Goal: Use online tool/utility: Utilize a website feature to perform a specific function

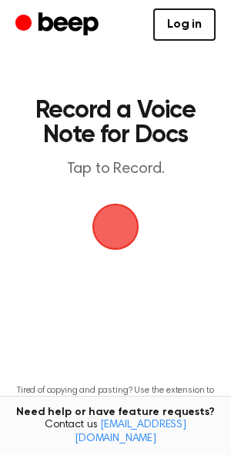
click at [119, 221] on span "button" at bounding box center [114, 226] width 59 height 59
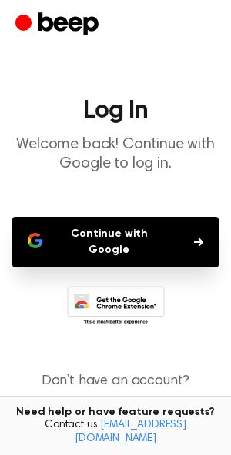
click at [118, 235] on button "Continue with Google" at bounding box center [115, 242] width 206 height 51
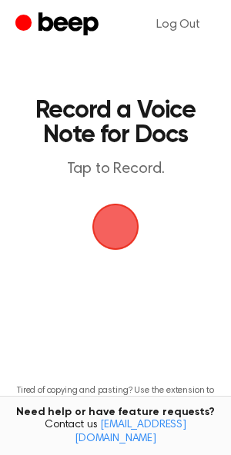
click at [124, 224] on span "button" at bounding box center [115, 227] width 86 height 86
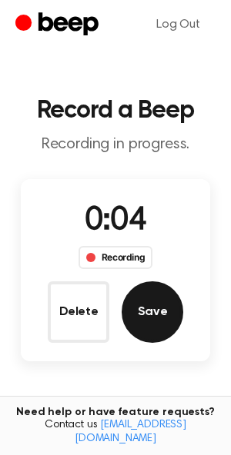
click at [157, 317] on button "Save" at bounding box center [151, 311] width 61 height 61
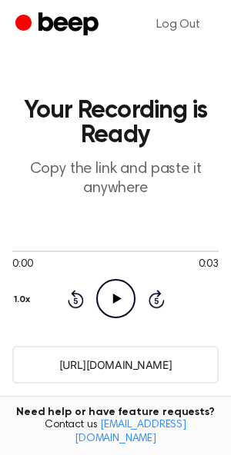
click at [125, 363] on input "https://beep.audio/EBthwXU" at bounding box center [115, 365] width 206 height 38
click at [112, 296] on icon "Play Audio" at bounding box center [115, 298] width 39 height 39
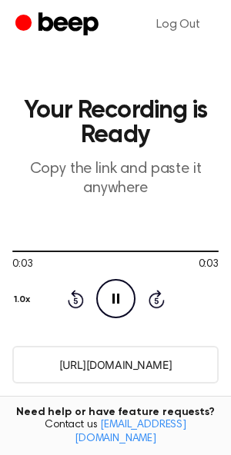
click at [113, 365] on input "https://beep.audio/EBthwXU" at bounding box center [115, 365] width 206 height 38
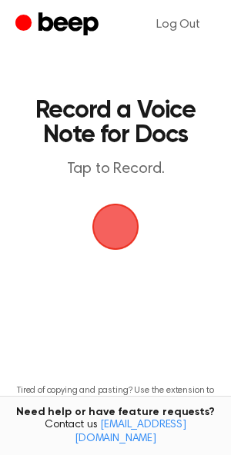
click at [124, 228] on span "button" at bounding box center [115, 226] width 61 height 61
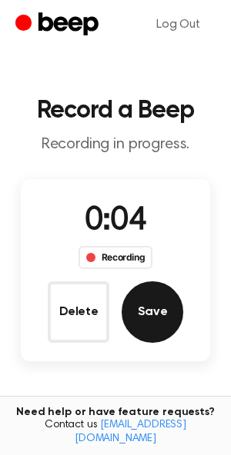
click at [154, 305] on button "Save" at bounding box center [151, 311] width 61 height 61
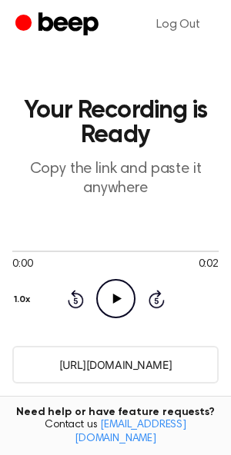
drag, startPoint x: 189, startPoint y: 357, endPoint x: 45, endPoint y: 357, distance: 143.7
click at [45, 357] on input "https://beep.audio/47f0JM7" at bounding box center [115, 365] width 206 height 38
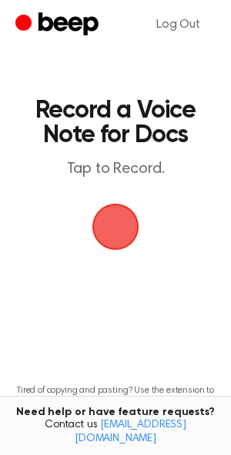
click at [118, 224] on span "button" at bounding box center [115, 227] width 86 height 86
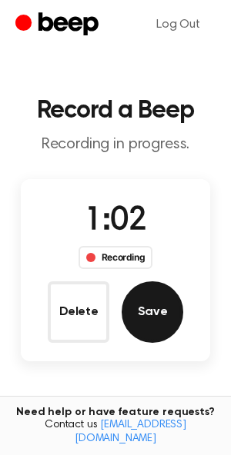
click at [168, 308] on button "Save" at bounding box center [151, 311] width 61 height 61
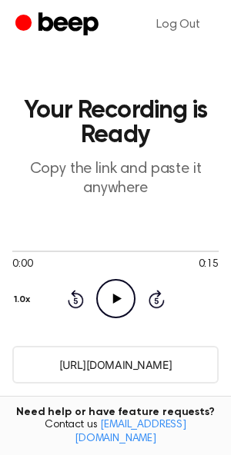
click at [124, 362] on input "[URL][DOMAIN_NAME]" at bounding box center [115, 365] width 206 height 38
click at [196, 365] on input "[URL][DOMAIN_NAME]" at bounding box center [115, 365] width 206 height 38
drag, startPoint x: 197, startPoint y: 362, endPoint x: 105, endPoint y: 363, distance: 93.0
click at [105, 363] on input "[URL][DOMAIN_NAME]" at bounding box center [115, 365] width 206 height 38
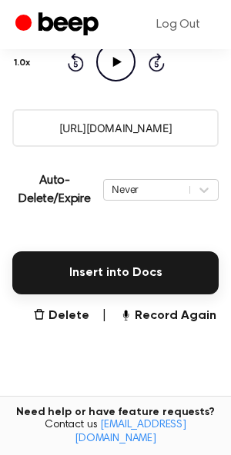
scroll to position [364, 0]
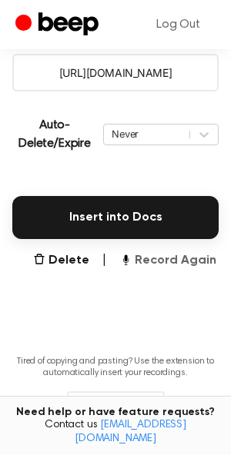
click at [151, 264] on button "Record Again" at bounding box center [167, 260] width 97 height 18
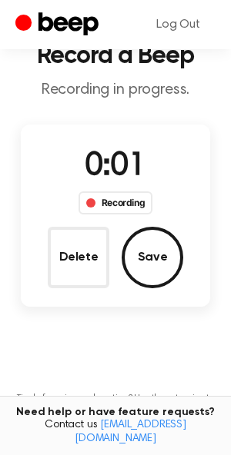
scroll to position [32, 0]
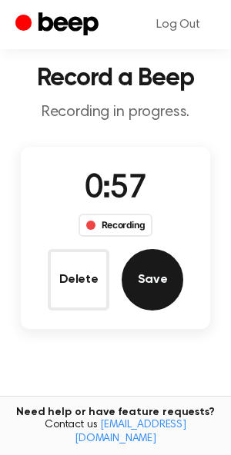
click at [155, 264] on button "Save" at bounding box center [151, 279] width 61 height 61
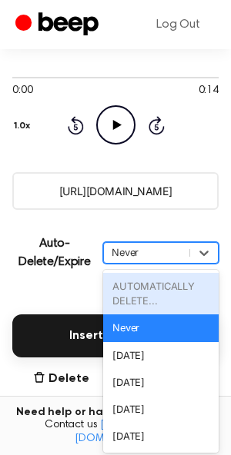
click at [138, 264] on div "option AUTOMATICALLY DELETE... focused disabled, 1 of 6. 6 results available. U…" at bounding box center [160, 253] width 115 height 22
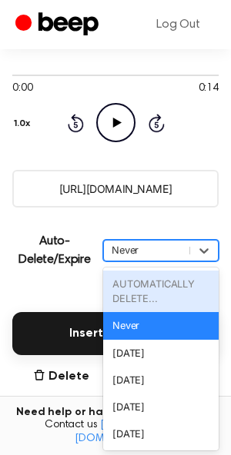
scroll to position [177, 0]
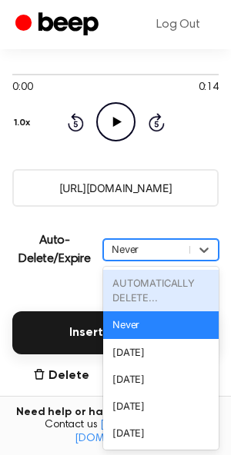
click at [136, 218] on main "Your Recording is Ready Copy the link and paste it anywhere 0:00 0:14 Your brow…" at bounding box center [115, 207] width 231 height 768
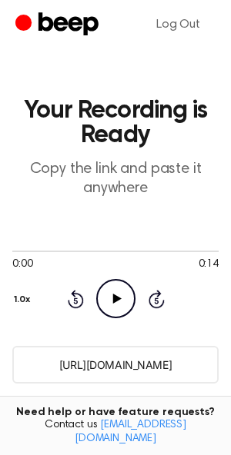
scroll to position [0, 0]
click at [203, 247] on div at bounding box center [115, 250] width 206 height 12
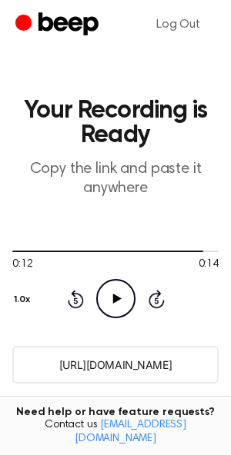
click at [118, 298] on icon at bounding box center [116, 299] width 8 height 10
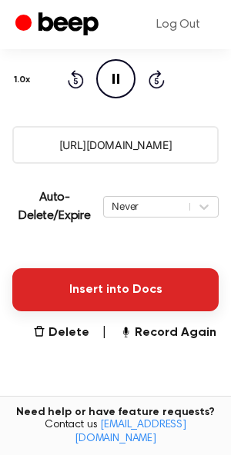
scroll to position [231, 0]
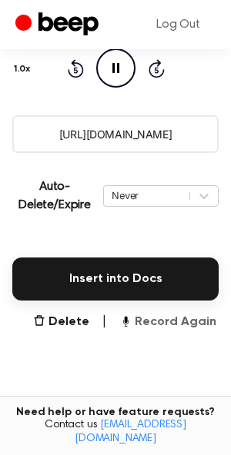
click at [159, 321] on button "Record Again" at bounding box center [167, 322] width 97 height 18
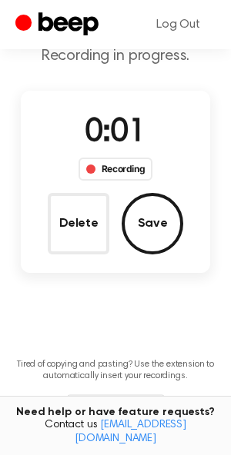
scroll to position [87, 0]
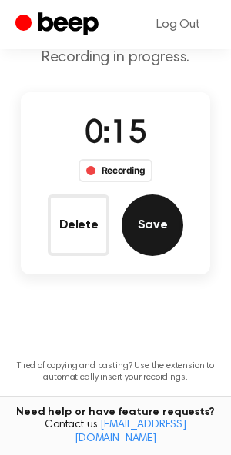
click at [146, 244] on button "Save" at bounding box center [151, 224] width 61 height 61
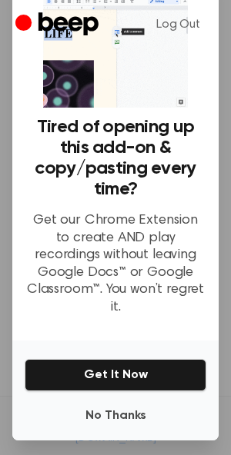
scroll to position [67, 0]
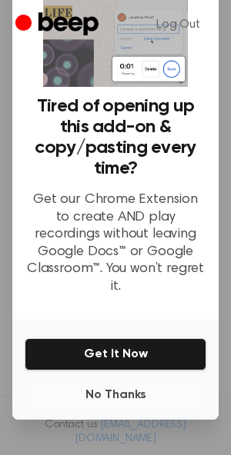
click at [123, 380] on button "No Thanks" at bounding box center [115, 395] width 181 height 31
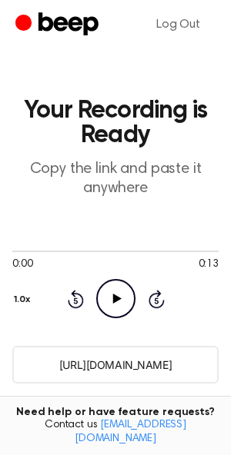
click at [116, 304] on icon "Play Audio" at bounding box center [115, 298] width 39 height 39
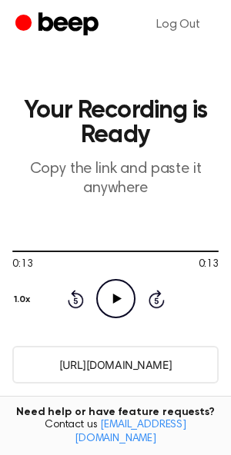
click at [126, 362] on input "[URL][DOMAIN_NAME]" at bounding box center [115, 365] width 206 height 38
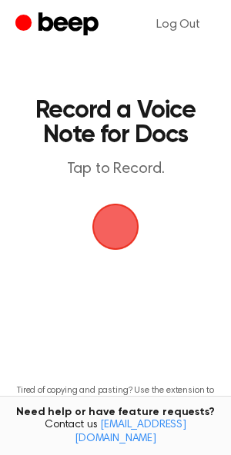
click at [110, 234] on span "button" at bounding box center [115, 227] width 52 height 52
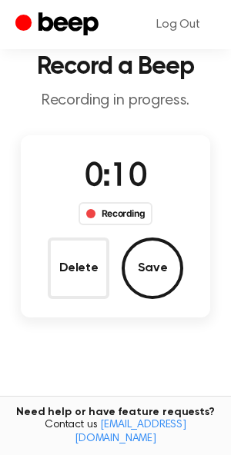
scroll to position [48, 0]
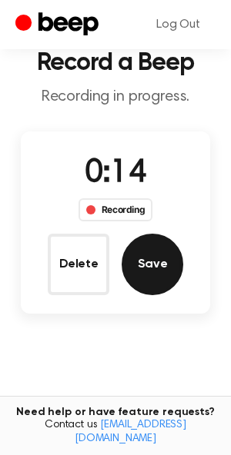
click at [147, 259] on button "Save" at bounding box center [151, 264] width 61 height 61
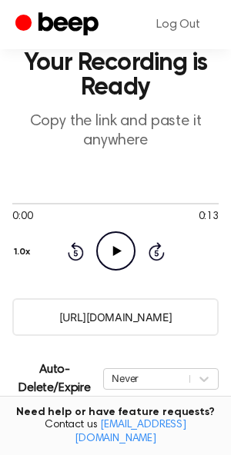
click at [107, 254] on icon "Play Audio" at bounding box center [115, 250] width 39 height 39
click at [186, 203] on div at bounding box center [115, 204] width 206 height 2
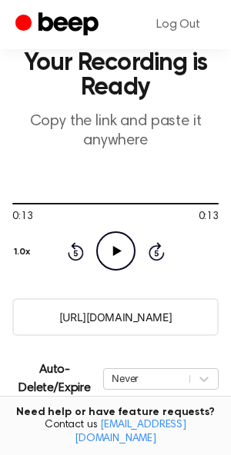
drag, startPoint x: 188, startPoint y: 315, endPoint x: 39, endPoint y: 313, distance: 148.3
click at [39, 313] on input "https://beep.audio/5HvvbrG" at bounding box center [115, 317] width 206 height 38
